Goal: Task Accomplishment & Management: Manage account settings

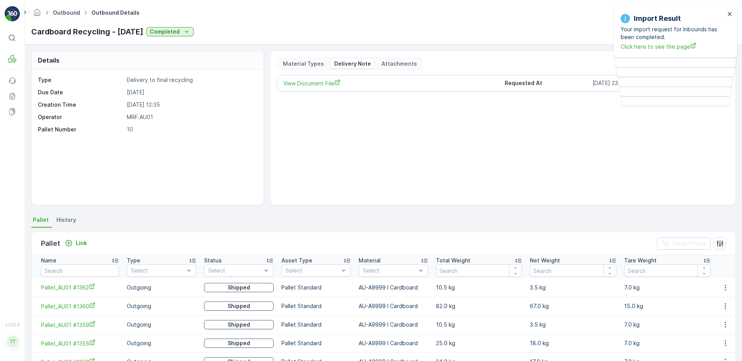
click at [68, 12] on link "Outbound" at bounding box center [66, 12] width 27 height 7
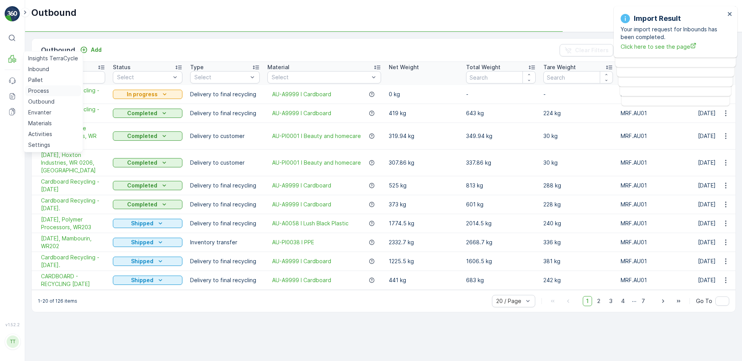
click at [51, 90] on link "Process" at bounding box center [53, 90] width 56 height 11
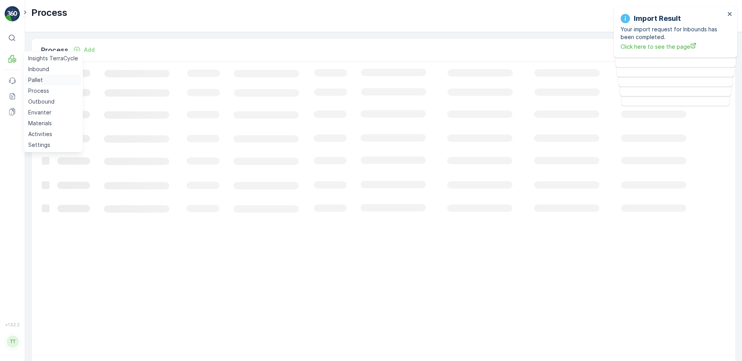
click at [42, 79] on p "Pallet" at bounding box center [35, 80] width 15 height 8
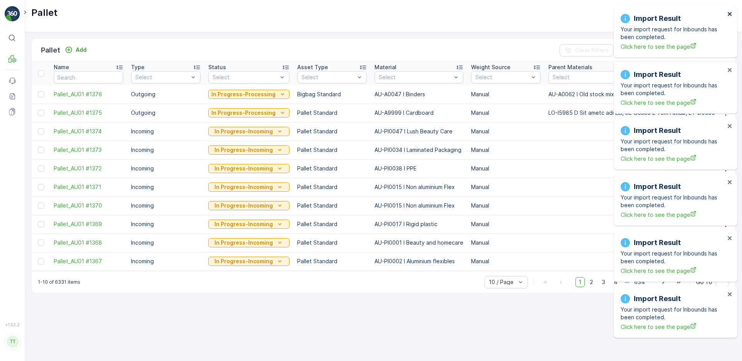
click at [728, 14] on icon "close" at bounding box center [730, 14] width 5 height 6
click at [732, 62] on div "Import Result Your import request for Inbounds has been completed. Click here t…" at bounding box center [676, 87] width 124 height 51
click at [731, 13] on icon "close" at bounding box center [730, 14] width 5 height 6
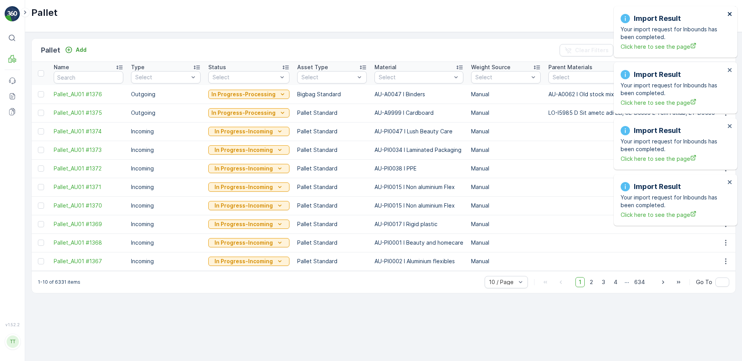
click at [731, 13] on icon "close" at bounding box center [730, 14] width 5 height 6
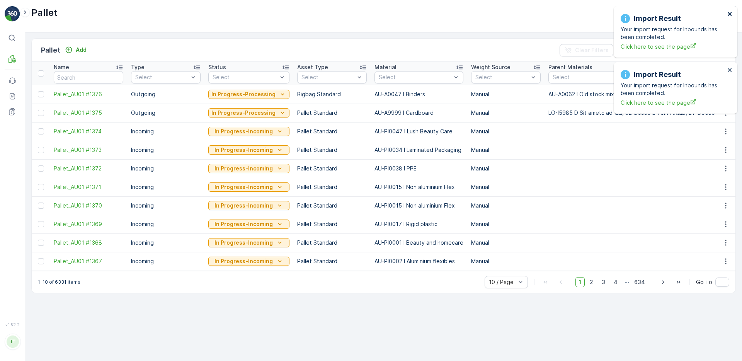
click at [731, 13] on icon "close" at bounding box center [730, 14] width 5 height 6
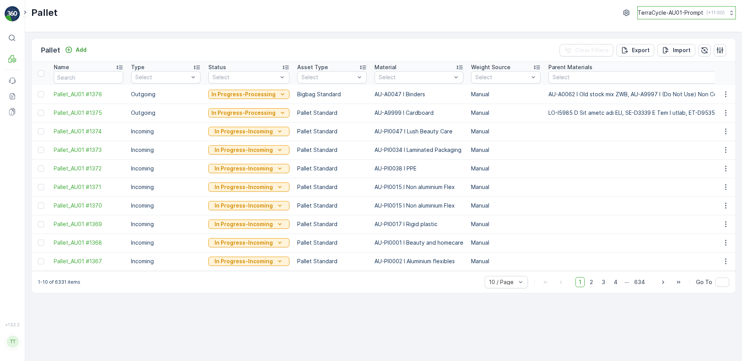
click at [724, 13] on button "TerraCycle-AU01-Prompt ( +11:00 )" at bounding box center [686, 12] width 99 height 13
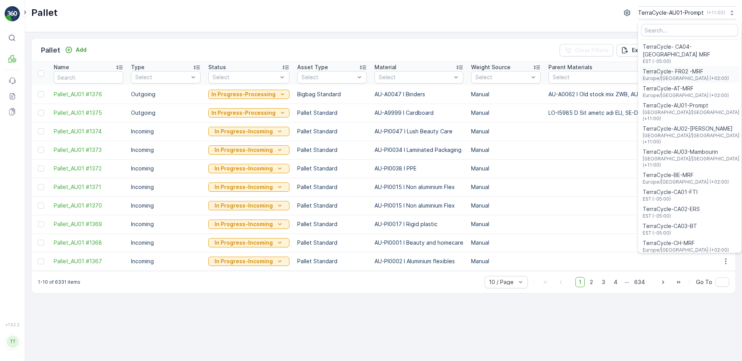
click at [682, 68] on span "TerraCycle- FR02 -MRF" at bounding box center [686, 72] width 86 height 8
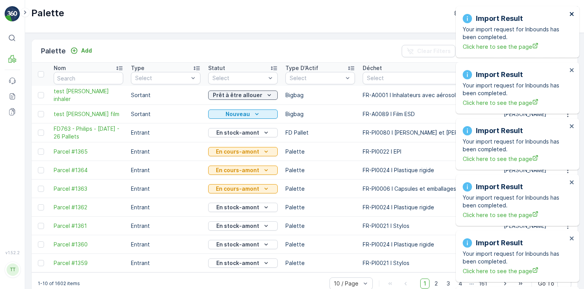
click at [572, 12] on icon "close" at bounding box center [572, 14] width 5 height 6
click at [571, 15] on icon "close" at bounding box center [572, 14] width 4 height 4
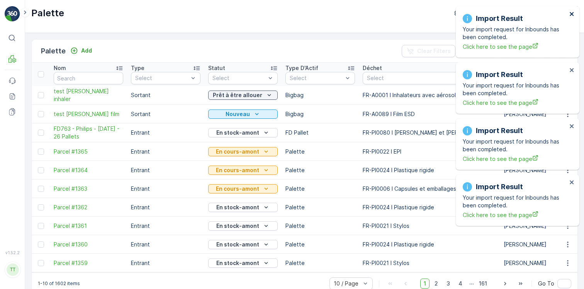
click at [571, 15] on icon "close" at bounding box center [572, 14] width 4 height 4
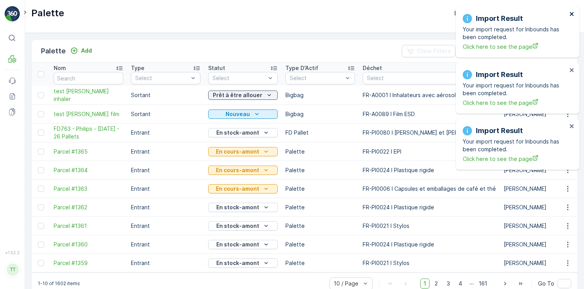
click at [572, 15] on icon "close" at bounding box center [572, 14] width 5 height 6
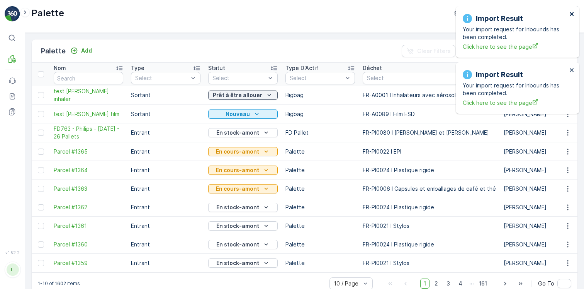
click at [572, 14] on icon "close" at bounding box center [572, 14] width 4 height 4
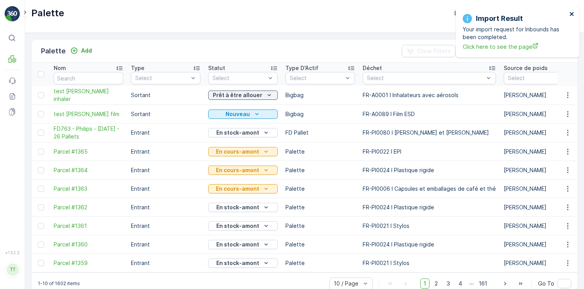
click at [572, 15] on icon "close" at bounding box center [572, 14] width 5 height 6
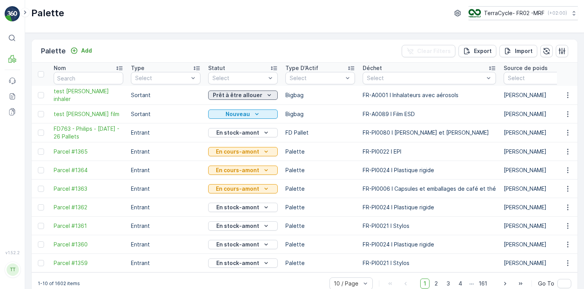
click at [239, 96] on p "Prêt à être allouer" at bounding box center [237, 95] width 49 height 8
click at [219, 52] on div "Palette Add Clear Filters Export Import" at bounding box center [305, 50] width 546 height 23
click at [241, 94] on p "Prêt à être allouer" at bounding box center [237, 95] width 49 height 8
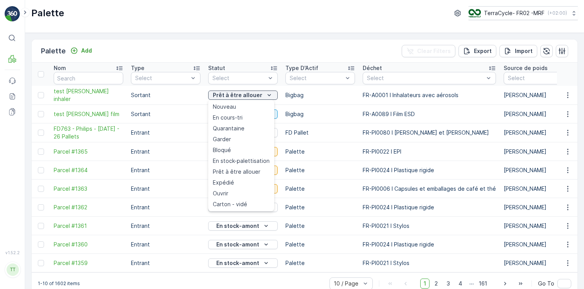
click at [218, 43] on div "Palette Add Clear Filters Export Import" at bounding box center [305, 50] width 546 height 23
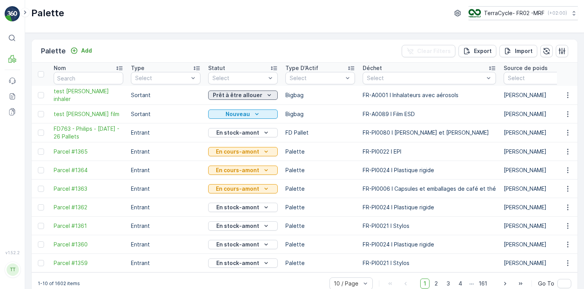
click at [225, 96] on p "Prêt à être allouer" at bounding box center [237, 95] width 49 height 8
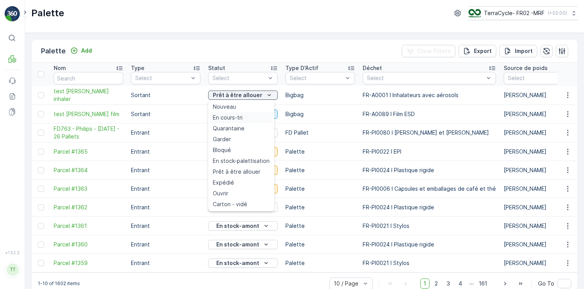
click at [229, 114] on span "En cours-tri" at bounding box center [228, 118] width 30 height 8
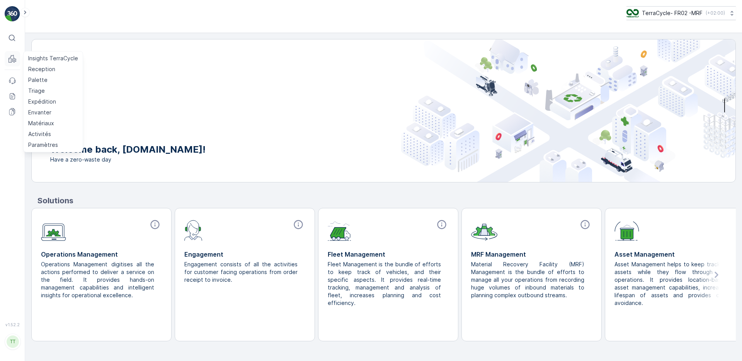
click at [13, 58] on icon at bounding box center [13, 59] width 8 height 8
click at [45, 80] on p "Palette" at bounding box center [37, 80] width 19 height 8
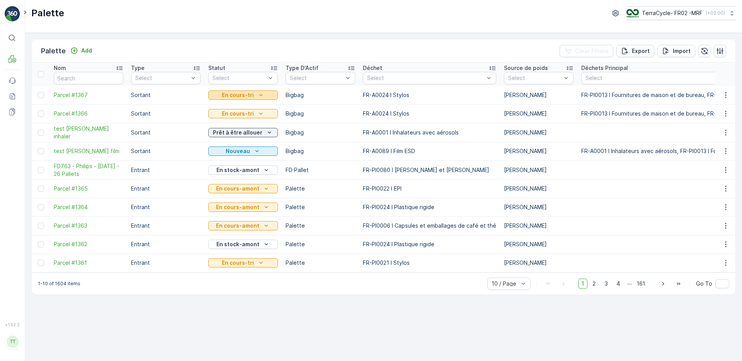
click at [247, 97] on p "En cours-tri" at bounding box center [238, 95] width 32 height 8
click at [357, 29] on div "Palette TerraCycle- FR02 -MRF ( +02:00 )" at bounding box center [383, 16] width 717 height 33
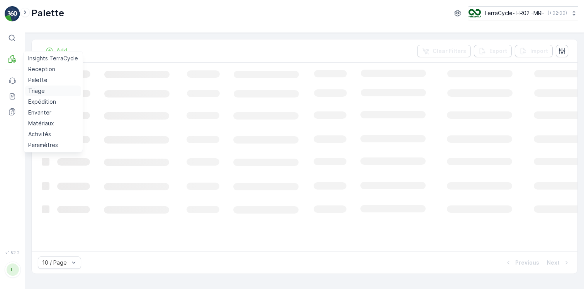
click at [37, 93] on p "Triage" at bounding box center [36, 91] width 17 height 8
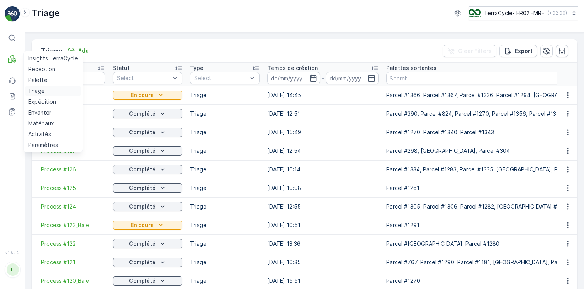
click at [39, 90] on p "Triage" at bounding box center [36, 91] width 17 height 8
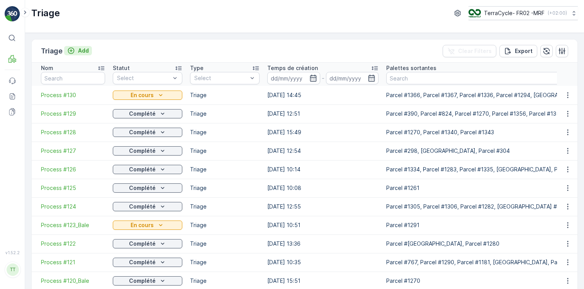
click at [77, 52] on div "Add" at bounding box center [78, 51] width 22 height 8
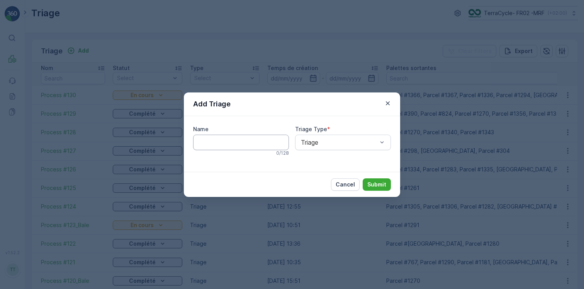
click at [213, 135] on input "Name" at bounding box center [241, 142] width 96 height 15
type input "test clem"
click at [363, 178] on button "Submit" at bounding box center [377, 184] width 28 height 12
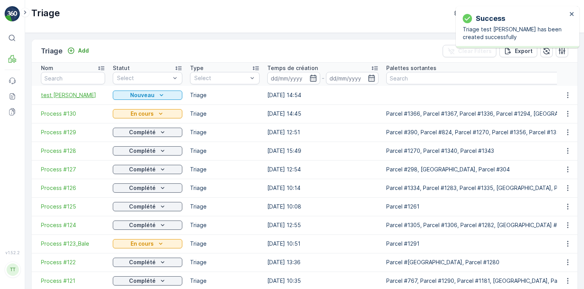
click at [62, 96] on span "test clem" at bounding box center [73, 95] width 64 height 8
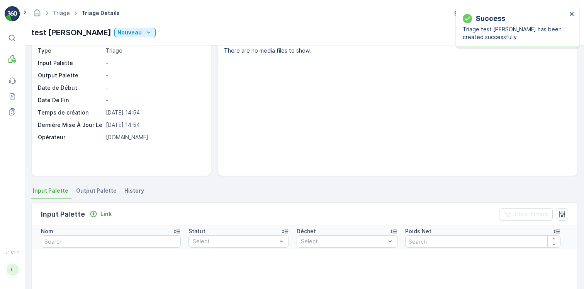
scroll to position [42, 0]
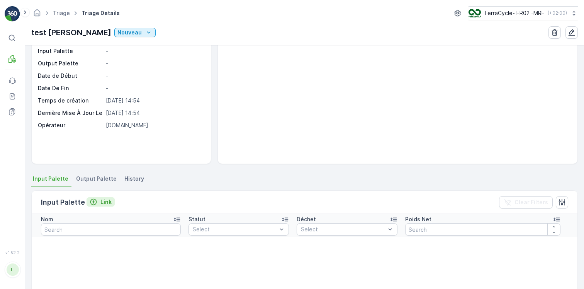
click at [101, 202] on p "Link" at bounding box center [106, 202] width 11 height 8
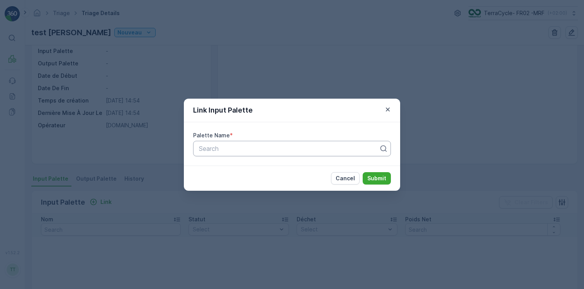
click at [241, 148] on div at bounding box center [289, 148] width 182 height 7
type input "test"
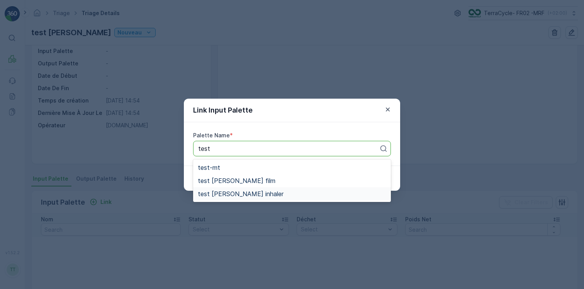
click at [244, 193] on span "test clem inhaler" at bounding box center [241, 193] width 86 height 7
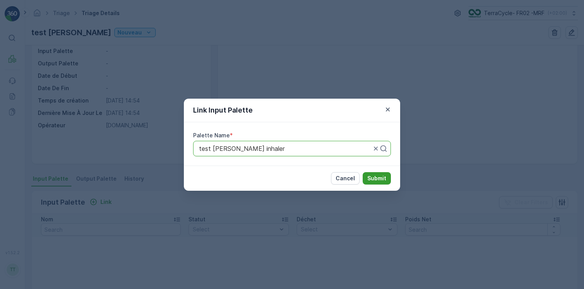
click at [373, 176] on p "Submit" at bounding box center [377, 178] width 19 height 8
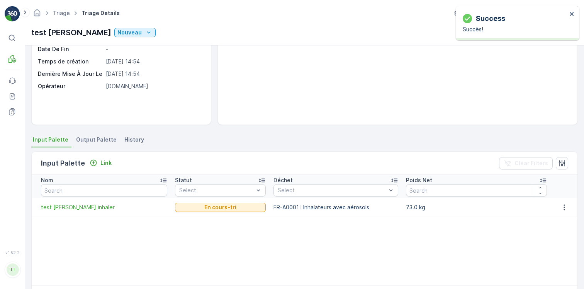
scroll to position [87, 0]
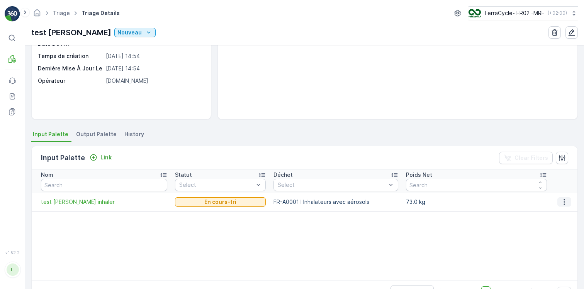
click at [564, 199] on icon "button" at bounding box center [564, 202] width 1 height 6
click at [571, 214] on span "Detach" at bounding box center [568, 213] width 19 height 8
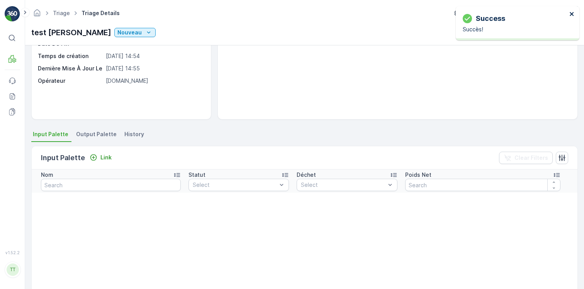
click at [574, 12] on icon "close" at bounding box center [572, 14] width 5 height 6
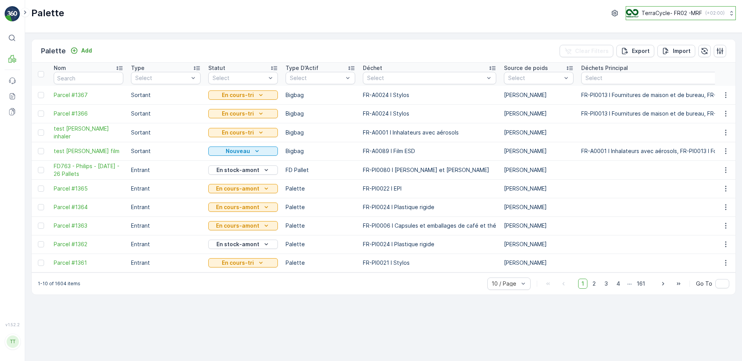
click at [688, 12] on p "TerraCycle- FR02 -MRF" at bounding box center [672, 13] width 61 height 8
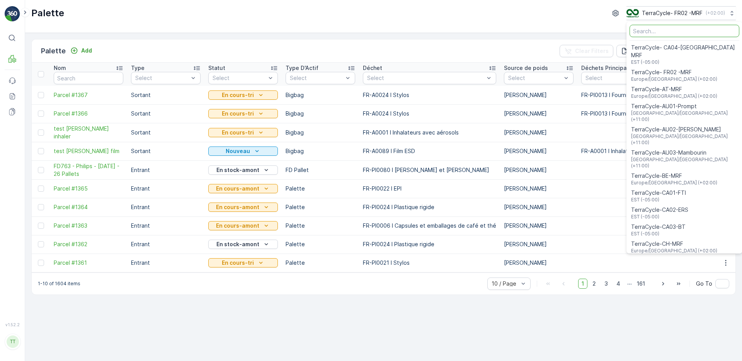
click at [656, 28] on input "Menu" at bounding box center [685, 31] width 110 height 12
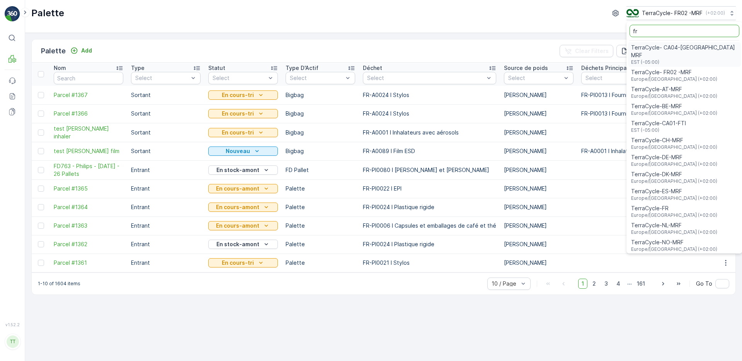
type input "fr"
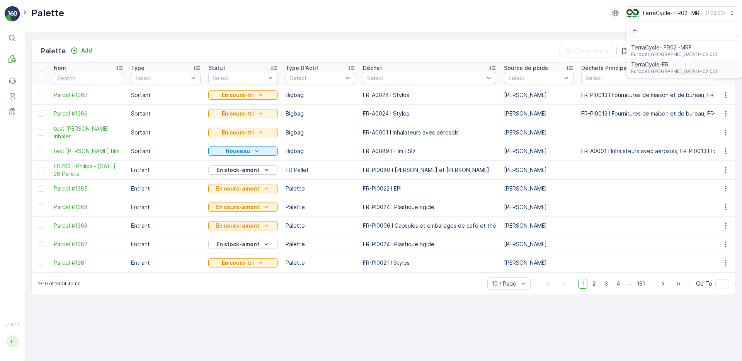
click at [663, 69] on span "Europe/[GEOGRAPHIC_DATA] (+02:00)" at bounding box center [674, 71] width 86 height 6
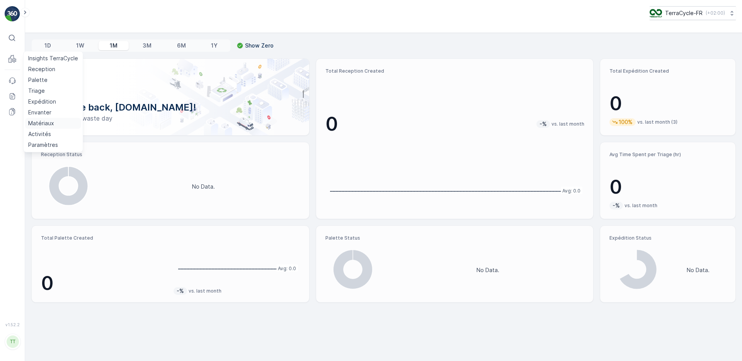
click at [43, 120] on p "Matériaux" at bounding box center [41, 123] width 26 height 8
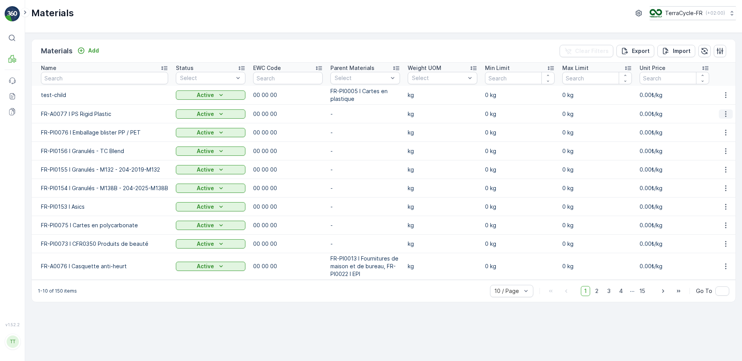
click at [729, 112] on icon "button" at bounding box center [726, 114] width 8 height 8
click at [720, 128] on div "Edit Material" at bounding box center [711, 125] width 62 height 11
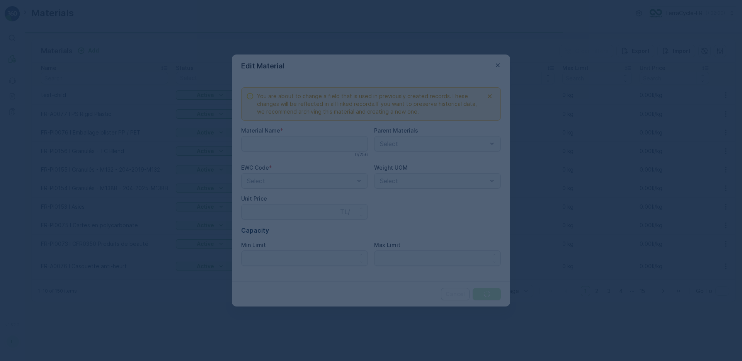
type Name "FR-A0077 I PS Rigid Plastic"
type Price "0"
type Limit "0"
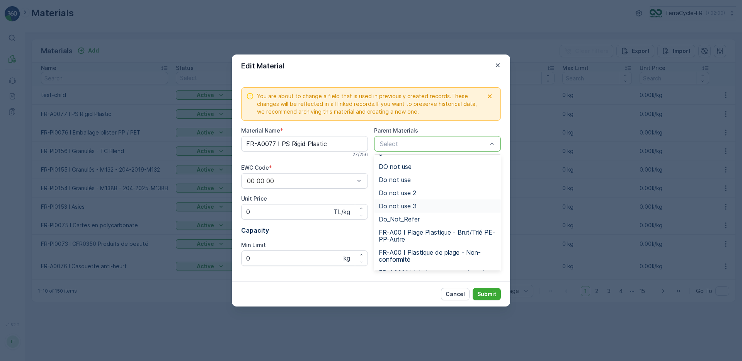
scroll to position [29, 0]
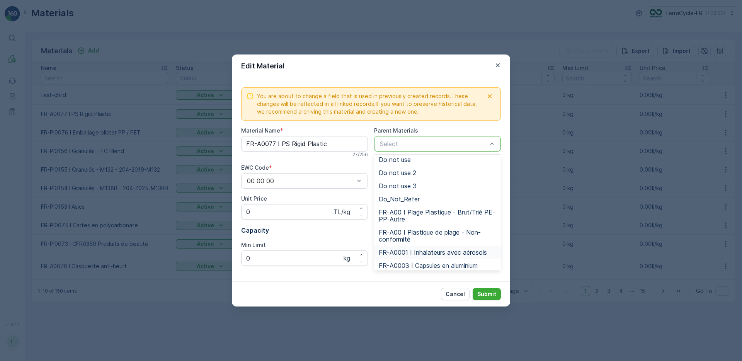
click at [419, 252] on span "FR-A0001 I Inhalateurs avec aérosols" at bounding box center [433, 252] width 108 height 7
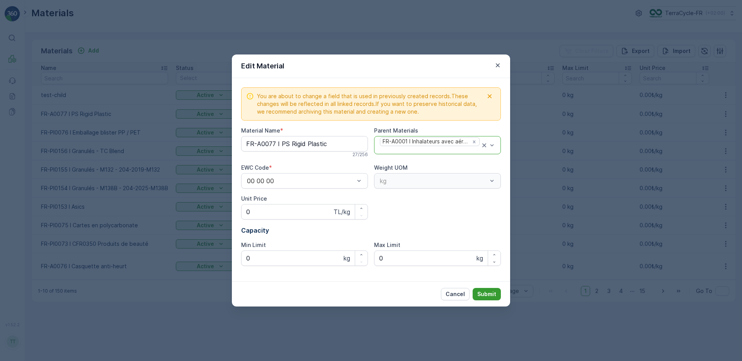
click at [487, 292] on p "Submit" at bounding box center [486, 294] width 19 height 8
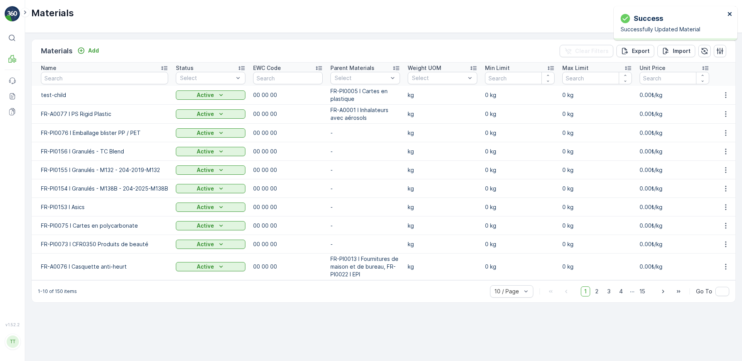
click at [731, 15] on icon "close" at bounding box center [730, 14] width 4 height 4
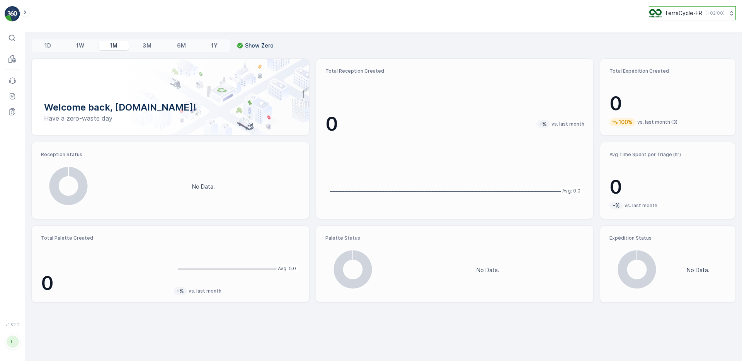
click at [658, 9] on img at bounding box center [655, 13] width 12 height 9
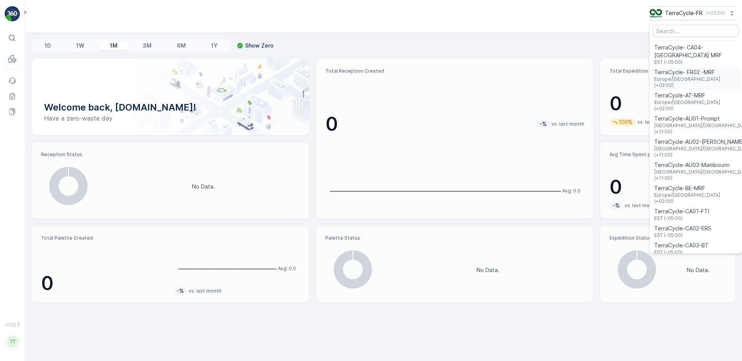
click at [666, 68] on span "TerraCycle- FR02 -MRF" at bounding box center [695, 72] width 83 height 8
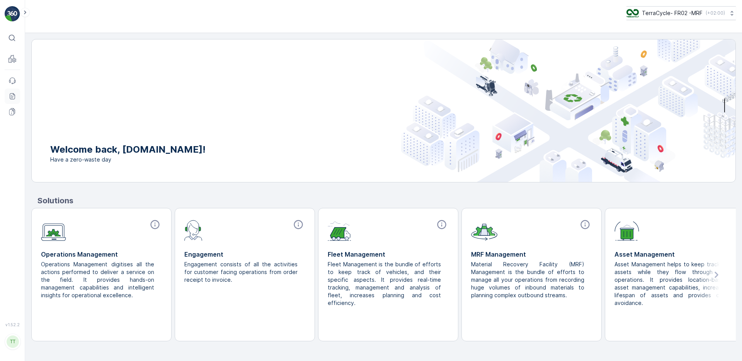
click at [14, 97] on icon at bounding box center [13, 96] width 8 height 8
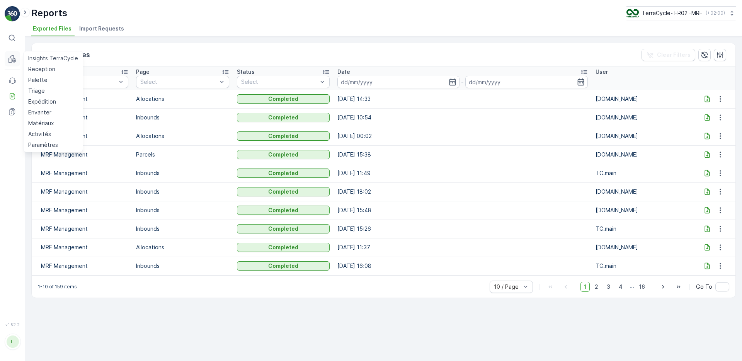
click at [16, 61] on icon at bounding box center [14, 60] width 4 height 4
click at [45, 126] on p "Matériaux" at bounding box center [41, 123] width 26 height 8
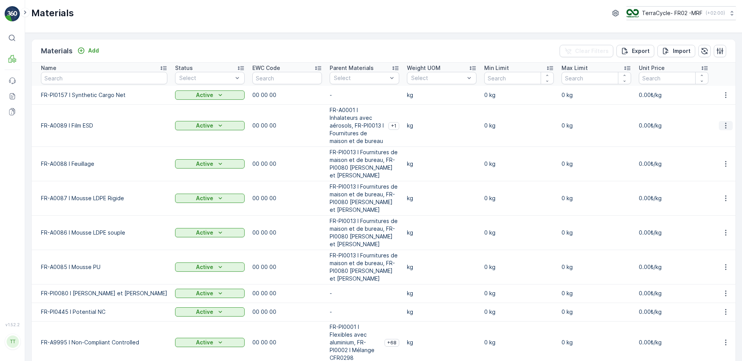
click at [726, 125] on icon "button" at bounding box center [726, 126] width 8 height 8
click at [699, 138] on span "Edit Material" at bounding box center [699, 137] width 32 height 8
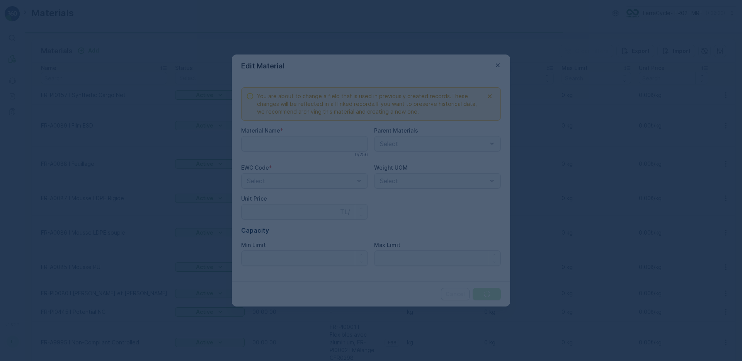
type Name "FR-A0089 I Film ESD"
type Price "0"
type Limit "0"
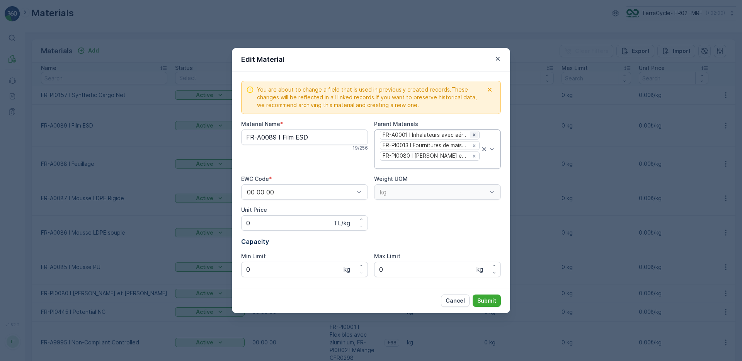
click at [474, 134] on icon "Remove FR-A0001 I Inhalateurs avec aérosols" at bounding box center [474, 134] width 5 height 5
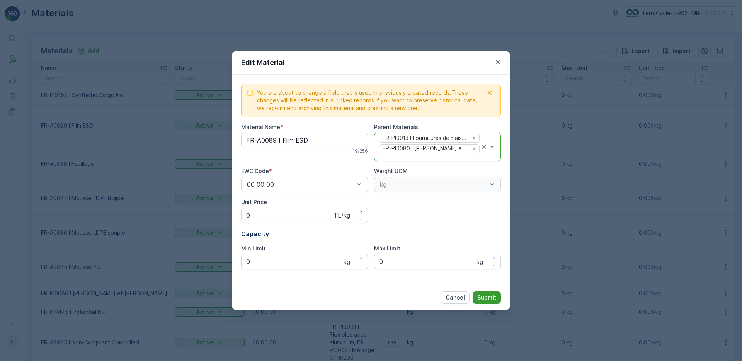
click at [488, 294] on p "Submit" at bounding box center [486, 298] width 19 height 8
